Goal: Task Accomplishment & Management: Manage account settings

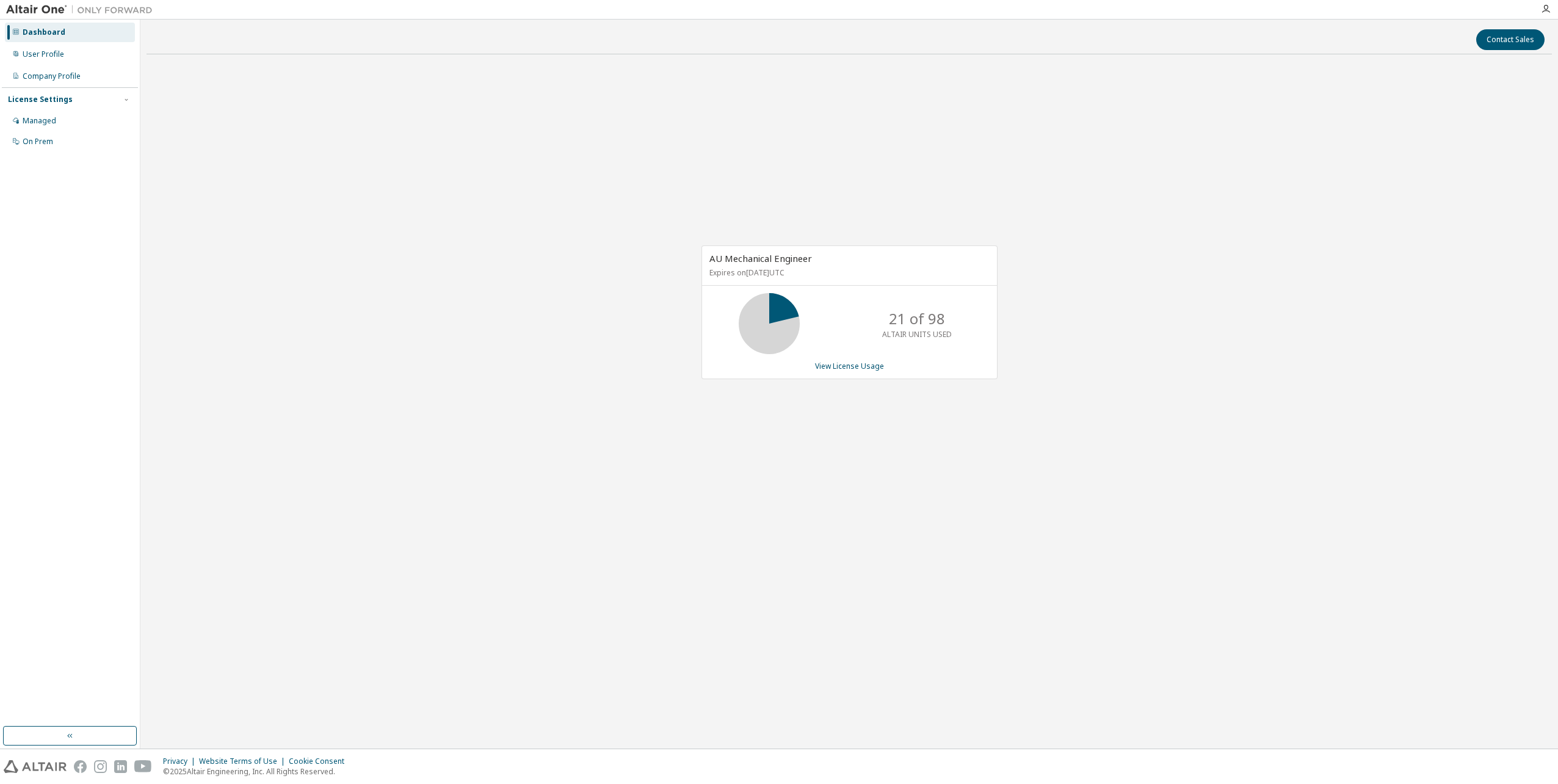
click at [858, 360] on div "AU Mechanical Engineer Expires on [DATE] UTC 21 of 98 ALTAIR UNITS USED View Li…" at bounding box center [849, 312] width 296 height 134
click at [854, 371] on link "View License Usage" at bounding box center [850, 366] width 69 height 11
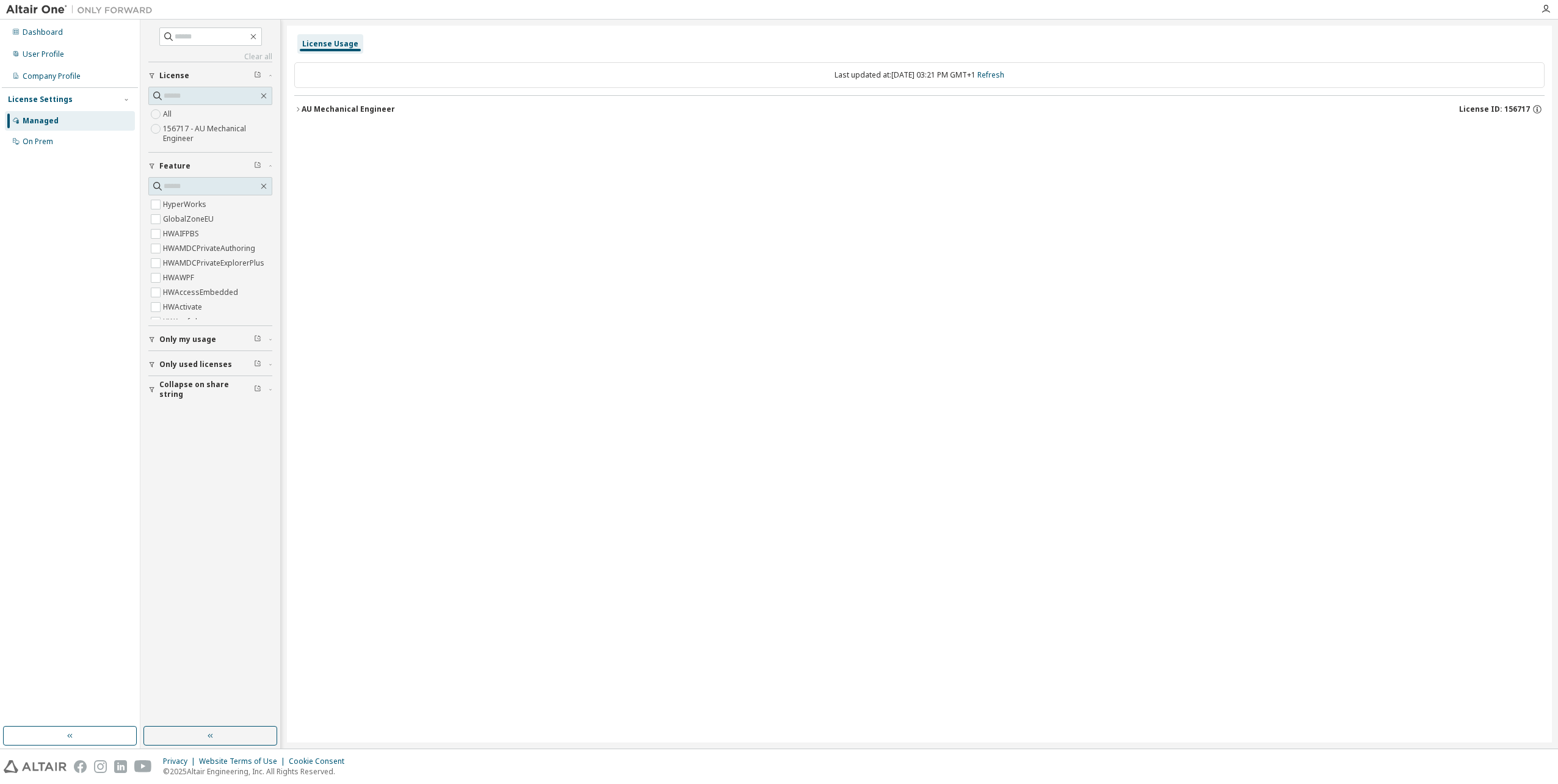
click at [296, 108] on icon "button" at bounding box center [298, 109] width 7 height 7
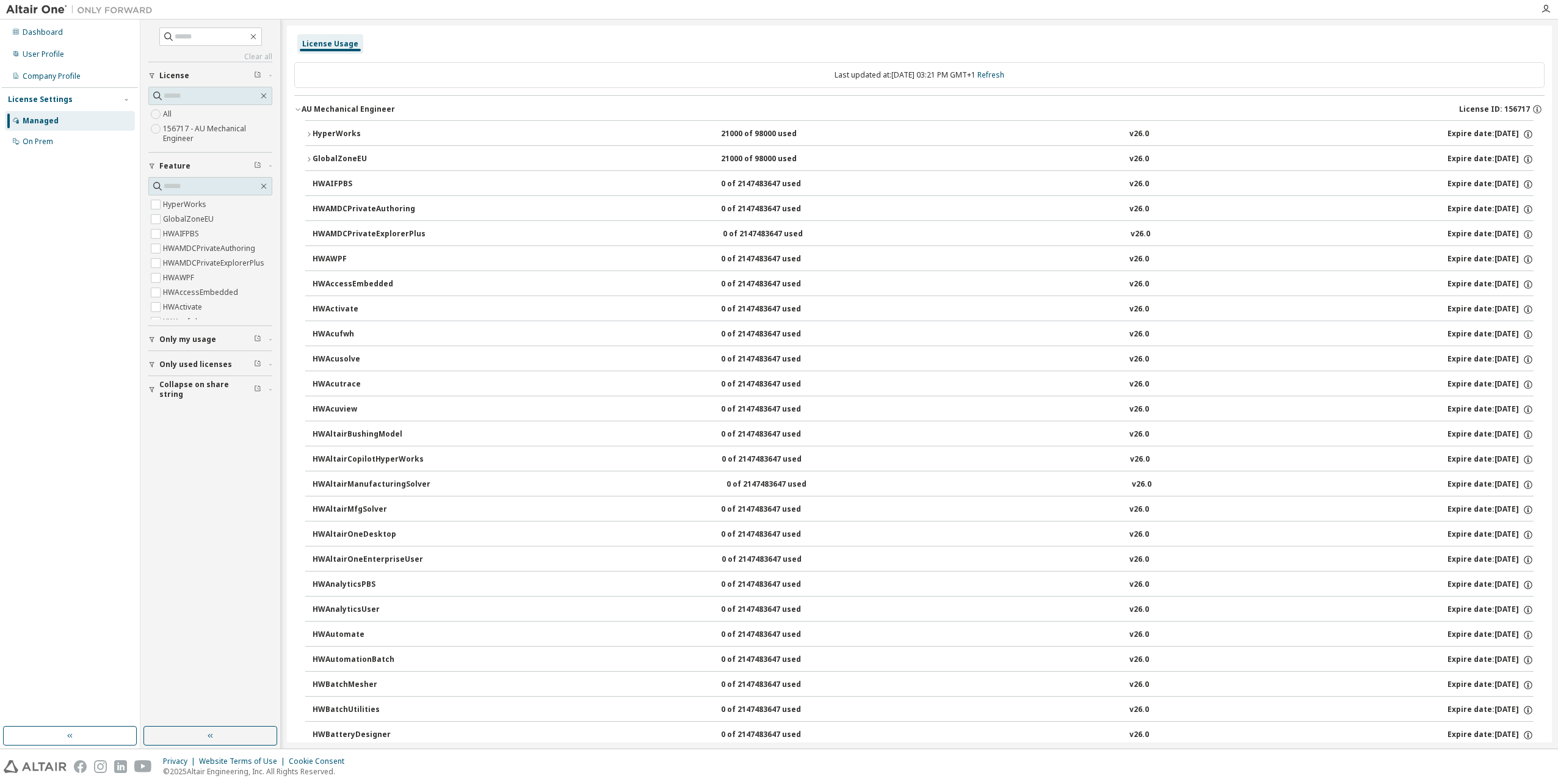
click at [307, 136] on icon "button" at bounding box center [309, 134] width 7 height 7
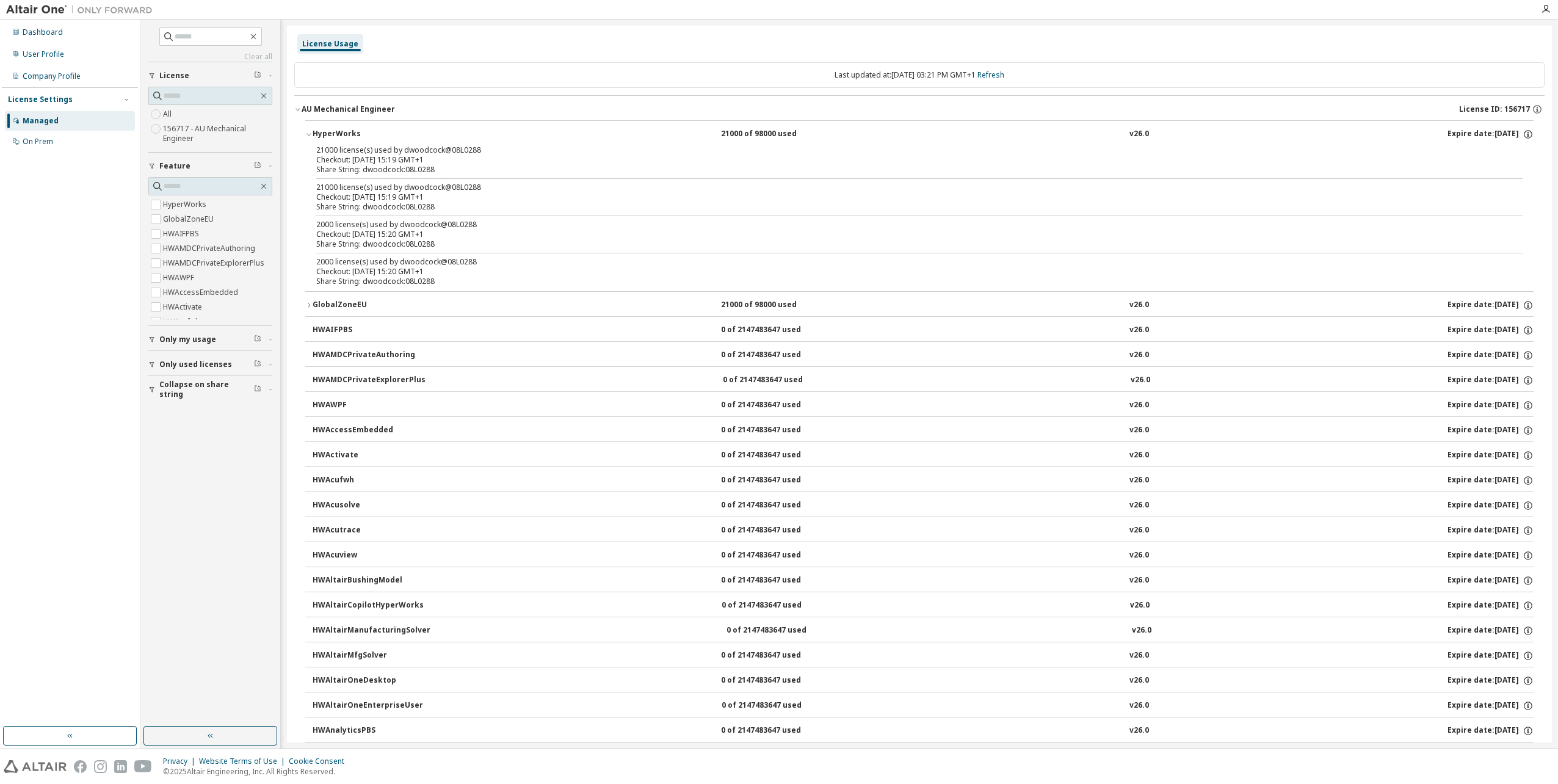
click at [296, 109] on icon "button" at bounding box center [298, 109] width 7 height 7
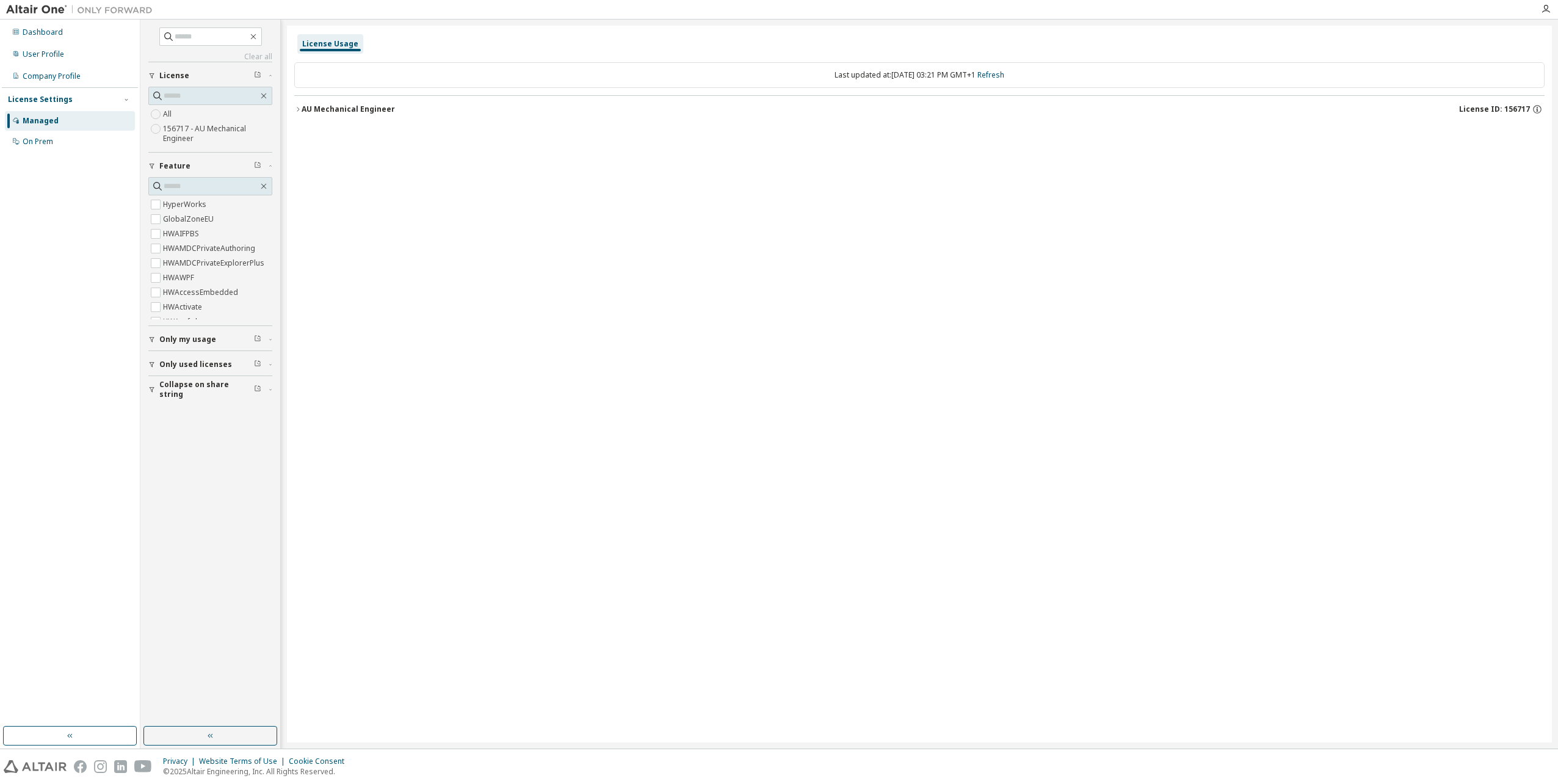
click at [180, 131] on label "156717 - AU Mechanical Engineer" at bounding box center [218, 133] width 109 height 25
click at [1548, 8] on icon "button" at bounding box center [1546, 9] width 10 height 10
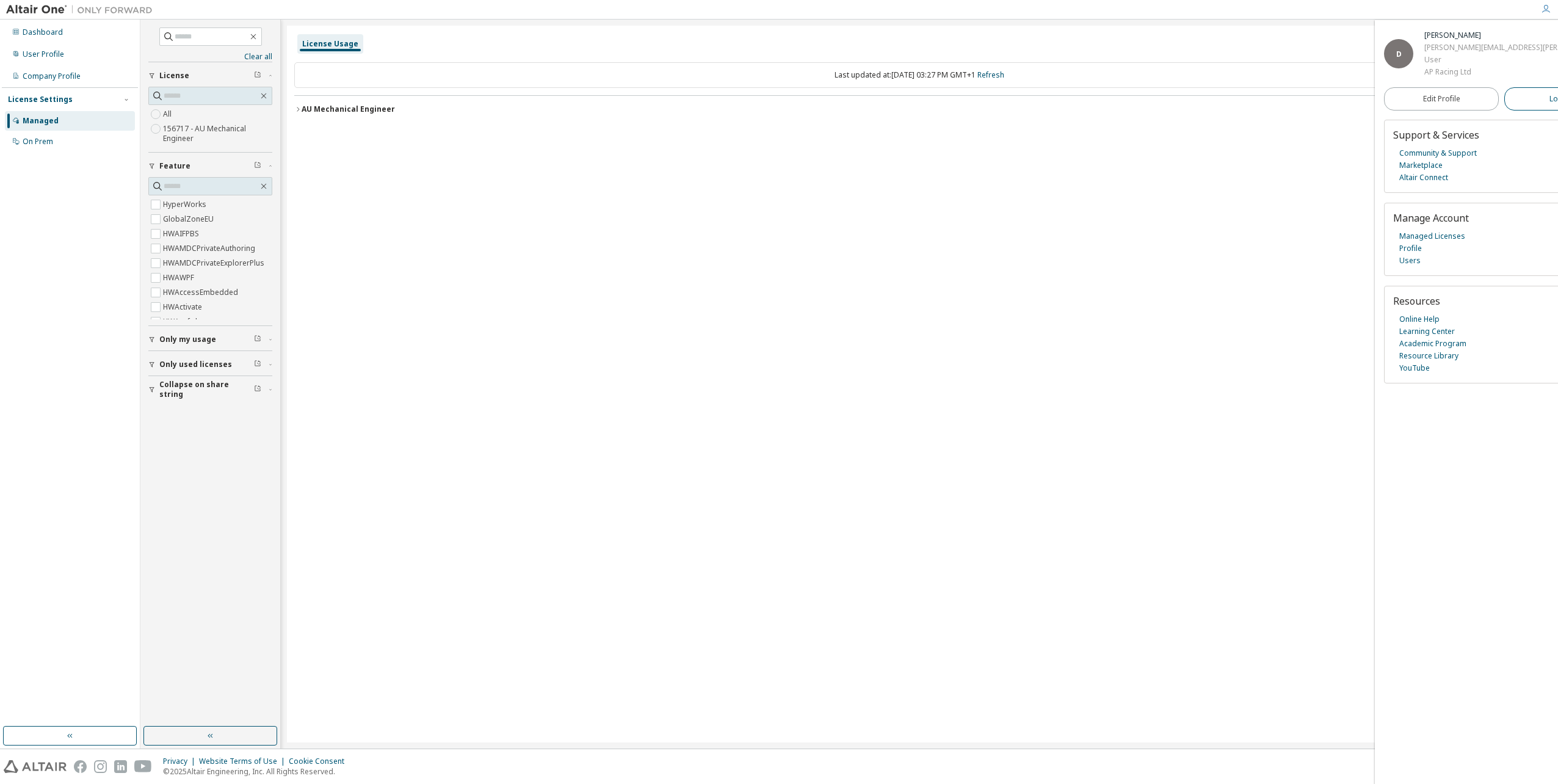
click at [1550, 96] on span "Logout" at bounding box center [1563, 99] width 25 height 12
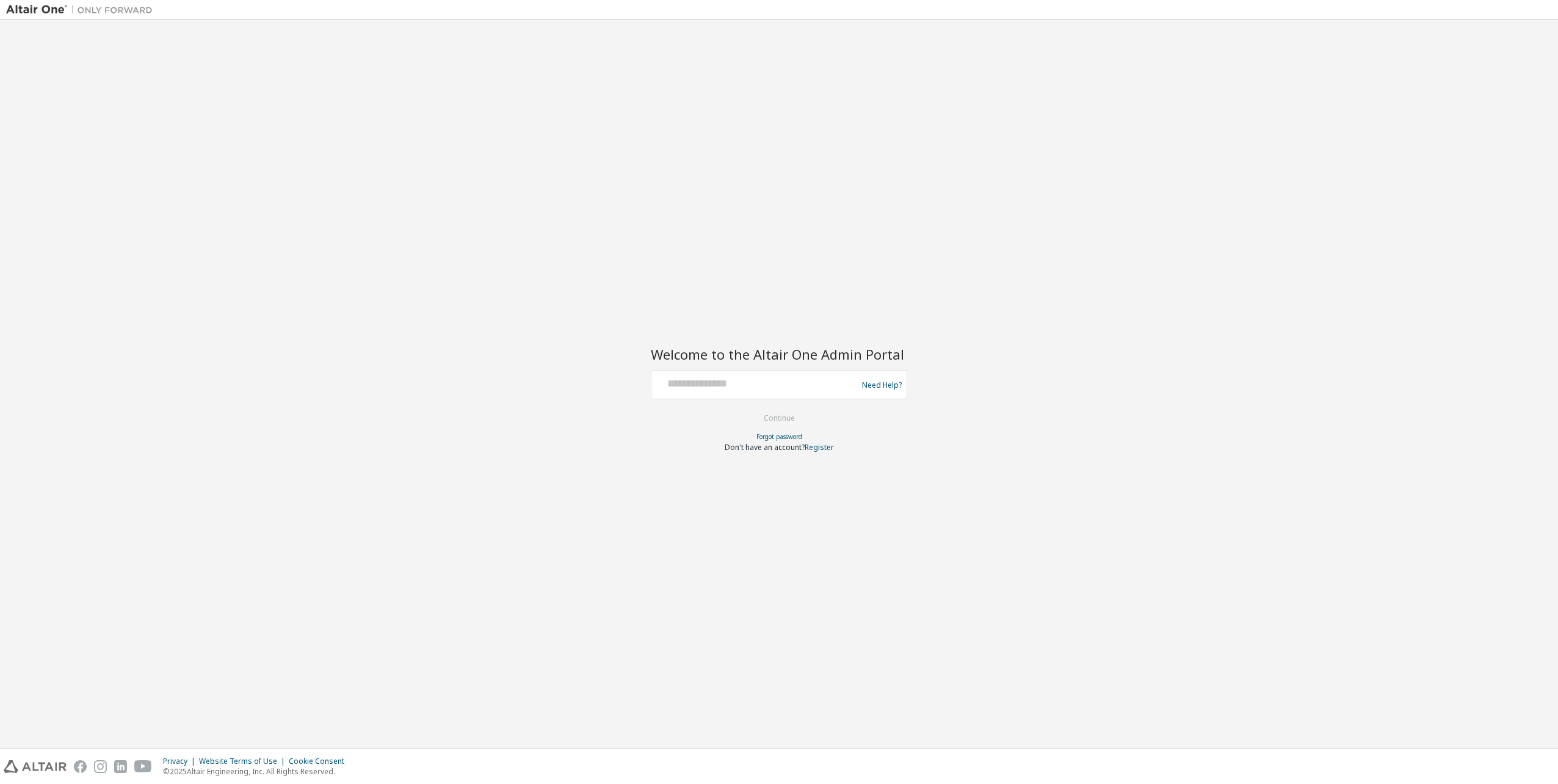
click at [1185, 379] on div "Welcome to the Altair One Admin Portal Need Help? Please make sure that you pro…" at bounding box center [779, 384] width 1546 height 716
